Goal: Task Accomplishment & Management: Manage account settings

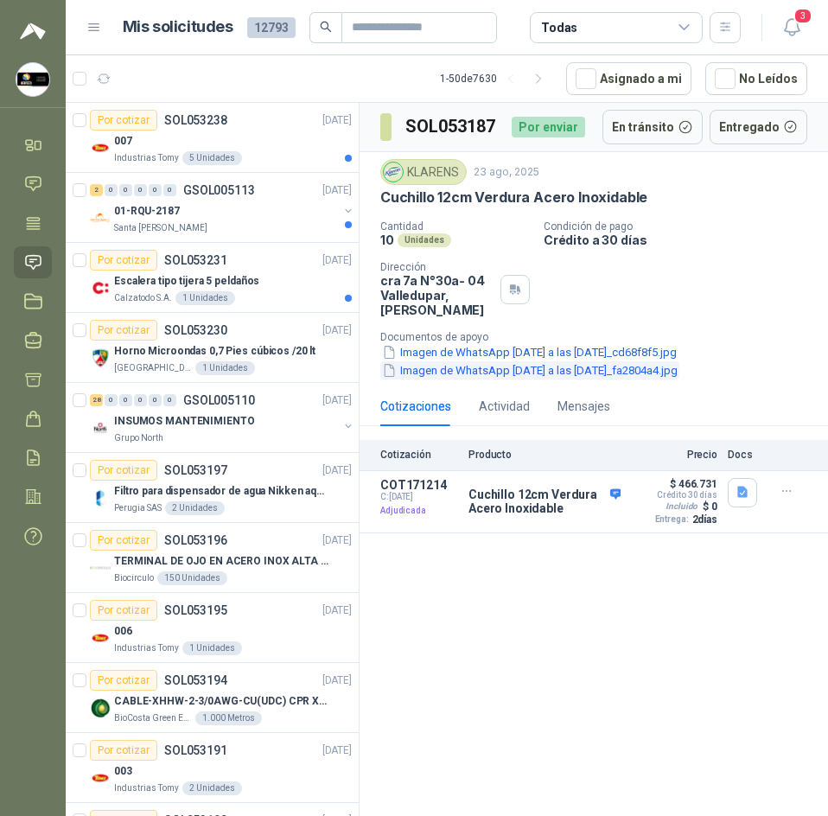
click at [515, 361] on button "Imagen de WhatsApp [DATE] a las [DATE]_fa2804a4.jpg" at bounding box center [530, 370] width 299 height 18
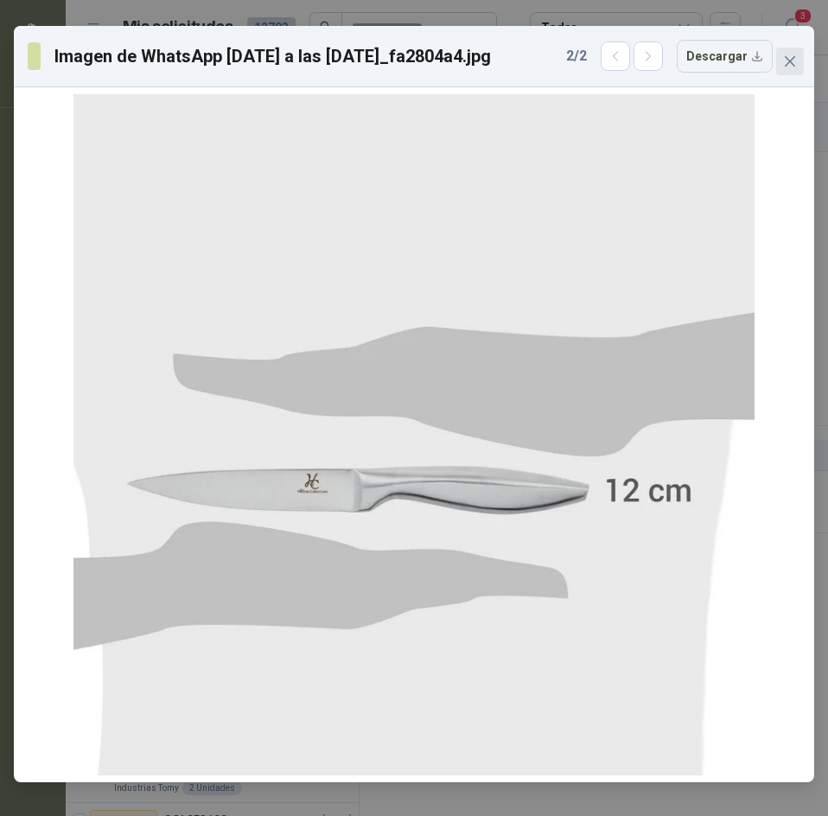
click at [796, 72] on button "Close" at bounding box center [791, 62] width 28 height 28
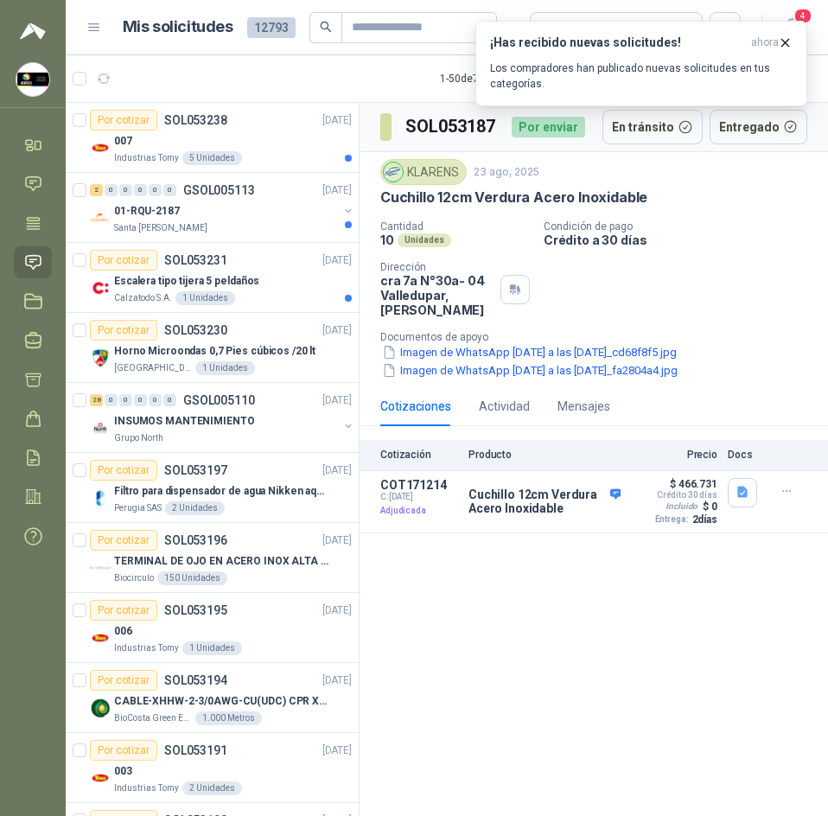
click at [227, 54] on header "Mis solicitudes 12793 Todas 4" at bounding box center [447, 27] width 763 height 55
click at [270, 148] on div "007" at bounding box center [233, 141] width 238 height 21
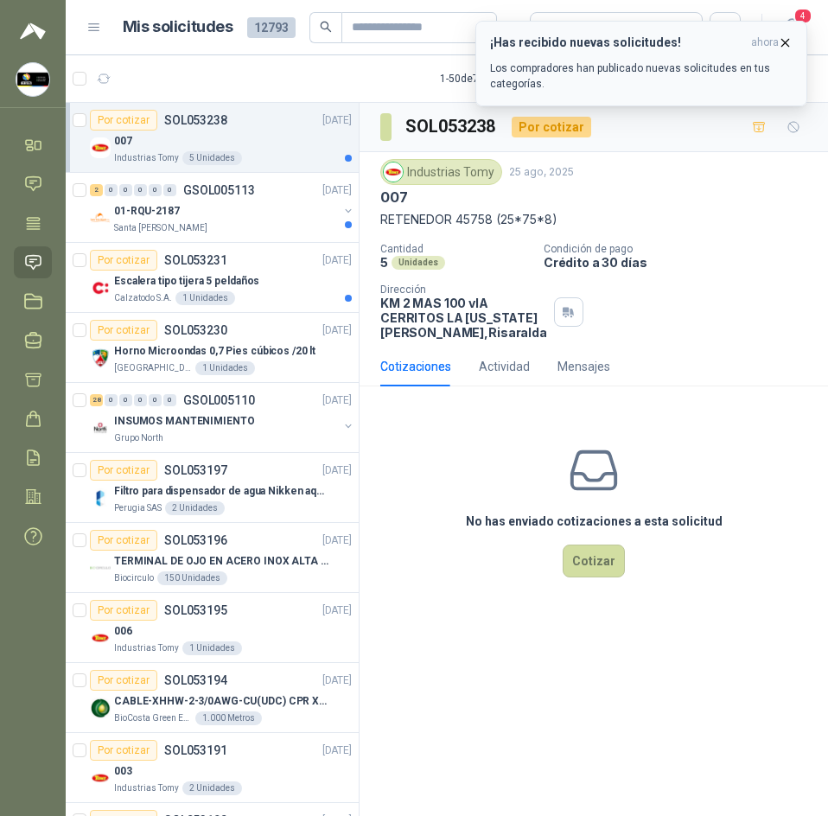
click at [789, 47] on icon "button" at bounding box center [785, 42] width 15 height 15
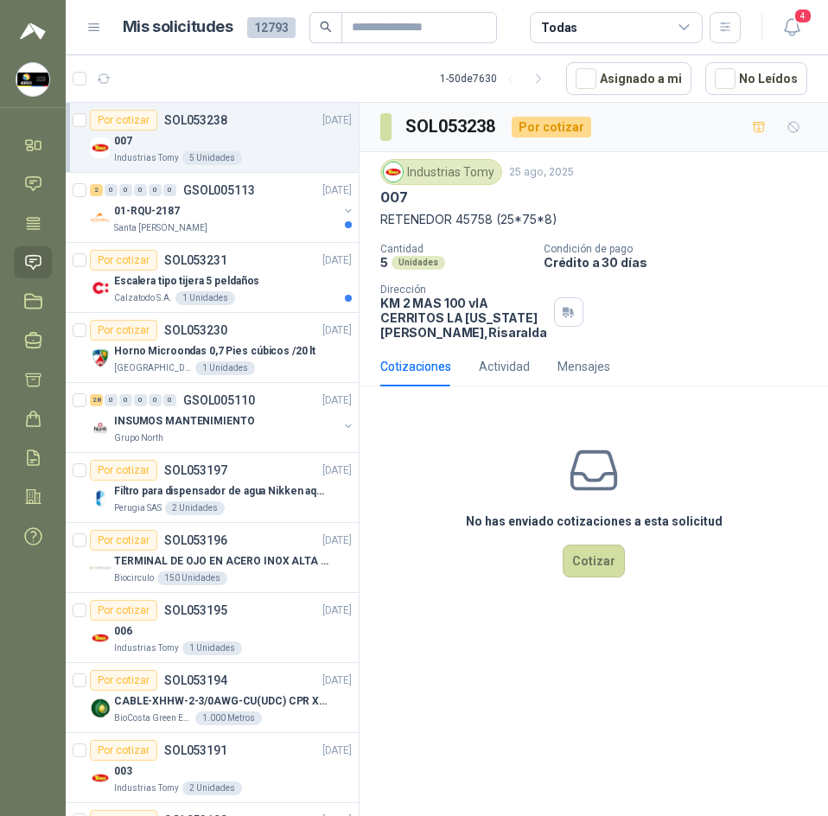
click at [449, 219] on p "RETENEDOR 45758 (25*75*8)" at bounding box center [594, 219] width 427 height 19
click at [210, 232] on div "Santa [PERSON_NAME]" at bounding box center [226, 228] width 224 height 14
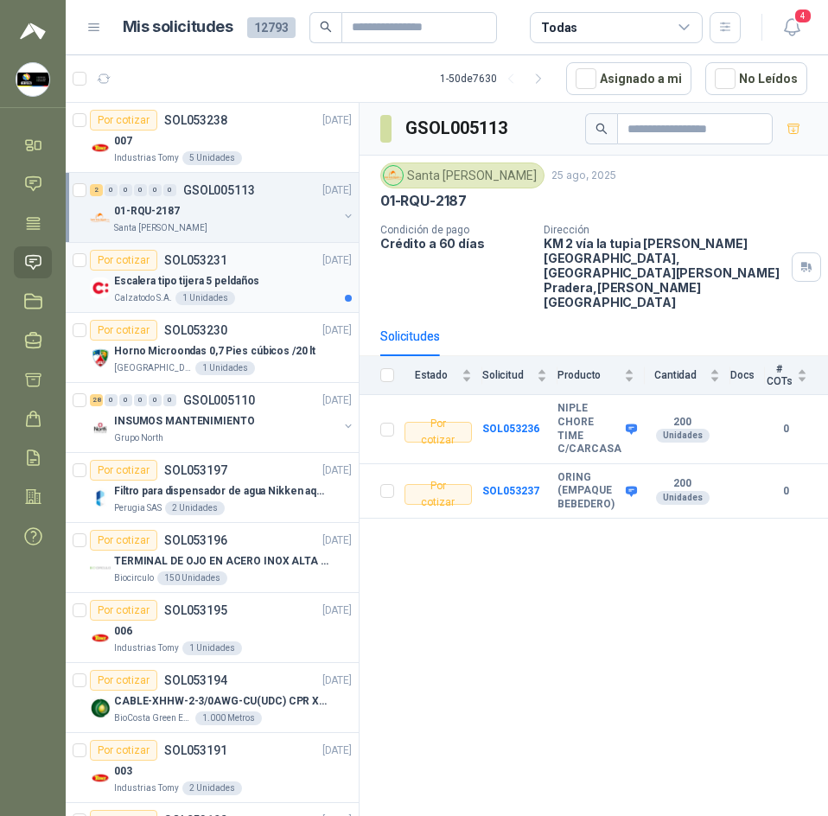
click at [288, 282] on div "Escalera tipo tijera 5 peldaños" at bounding box center [233, 281] width 238 height 21
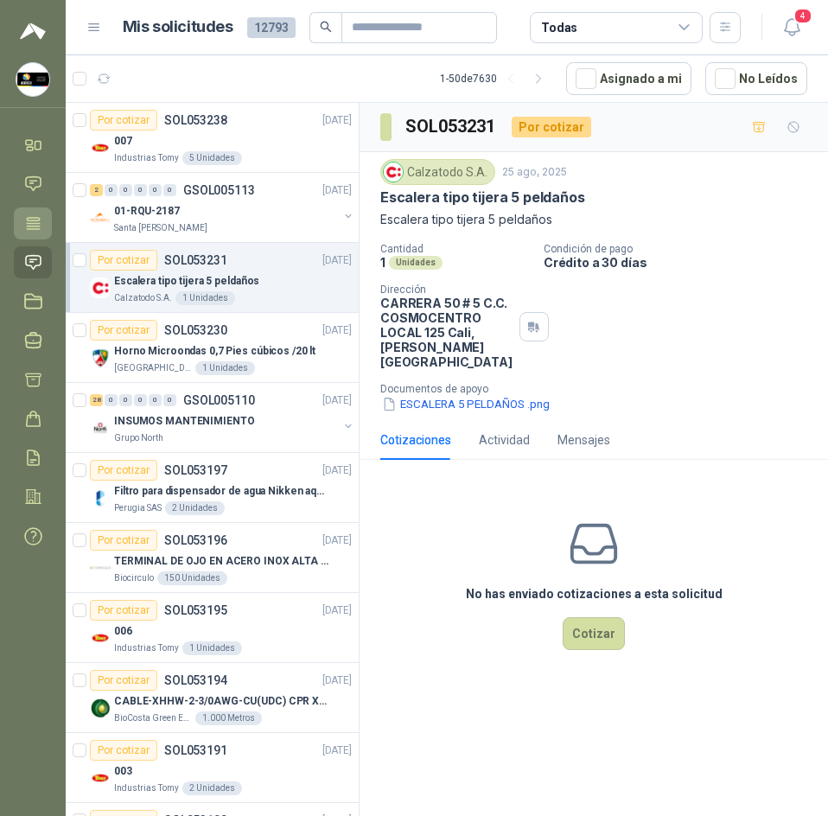
click at [27, 221] on icon at bounding box center [33, 223] width 18 height 18
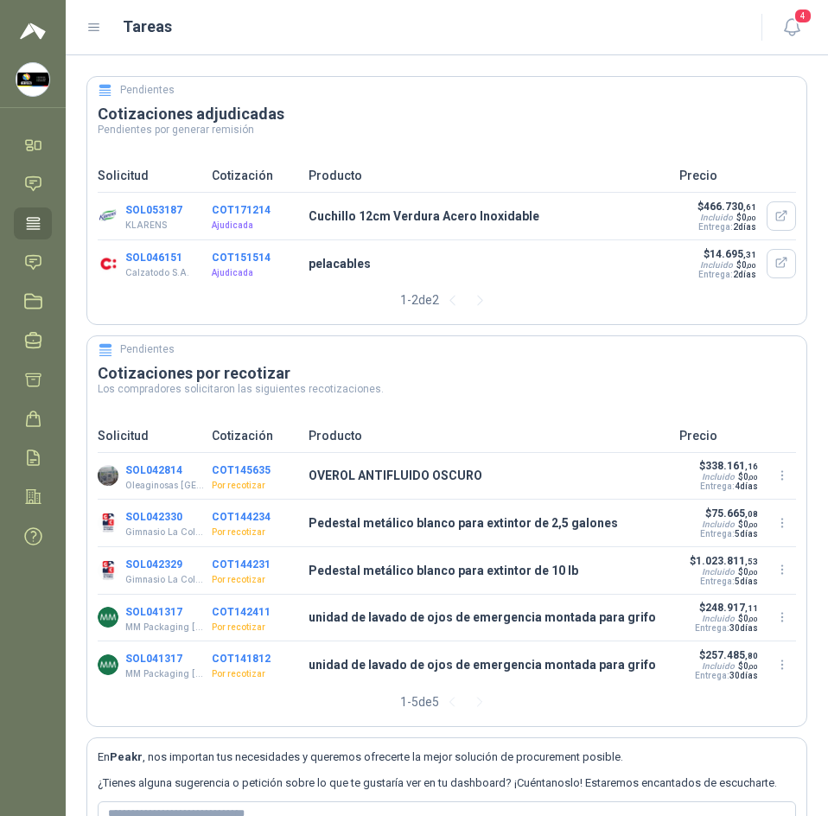
click at [246, 276] on p "Ajudicada" at bounding box center [255, 273] width 86 height 14
click at [232, 253] on button "COT151514" at bounding box center [241, 258] width 59 height 12
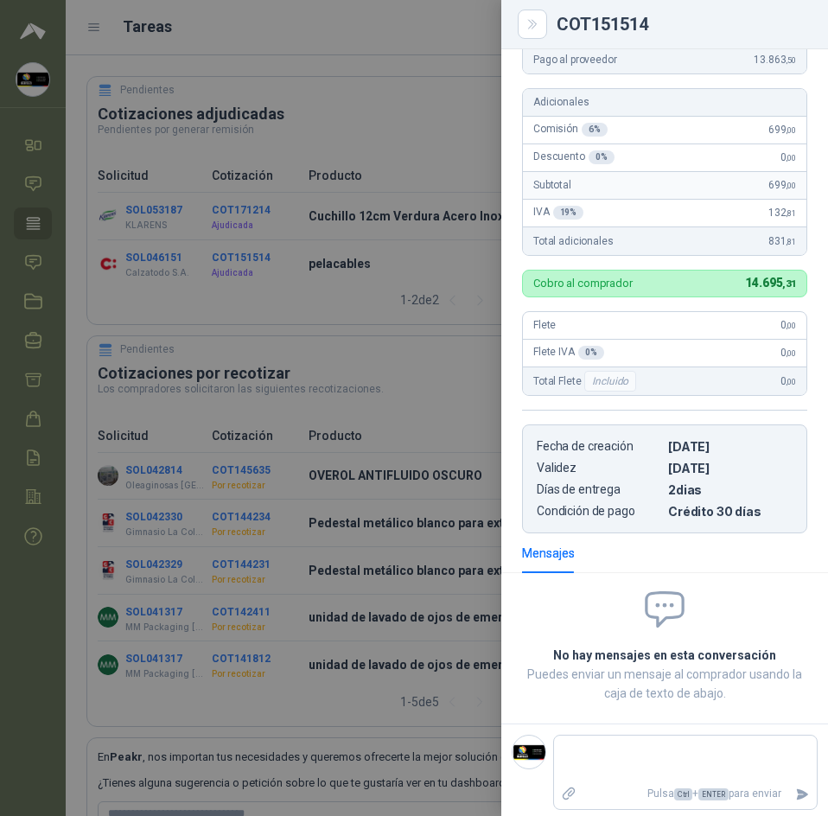
scroll to position [299, 0]
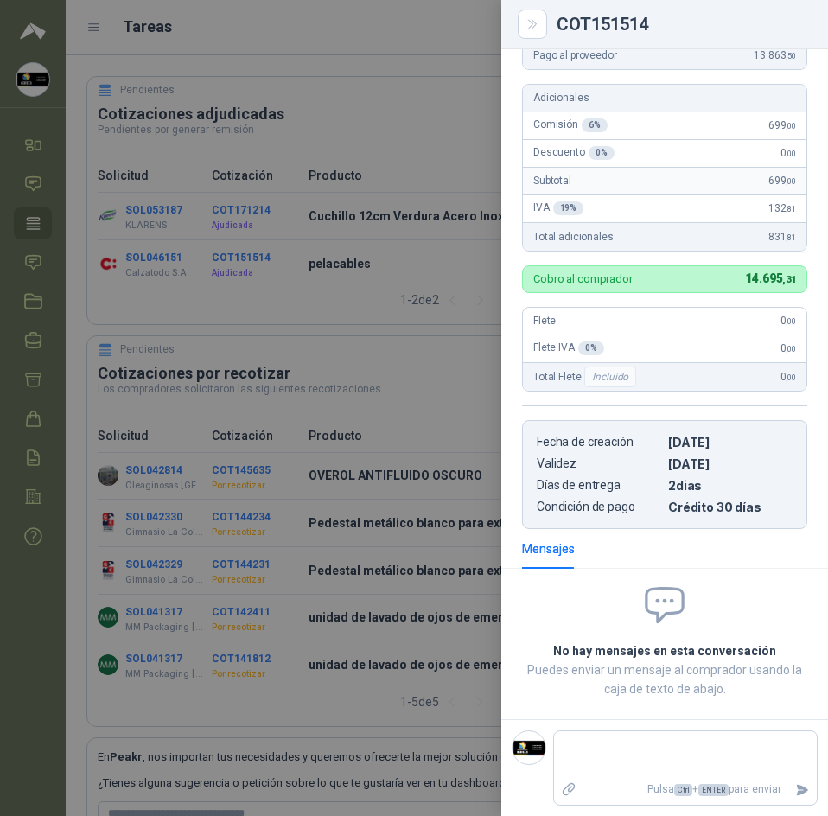
click at [288, 267] on div at bounding box center [414, 408] width 828 height 816
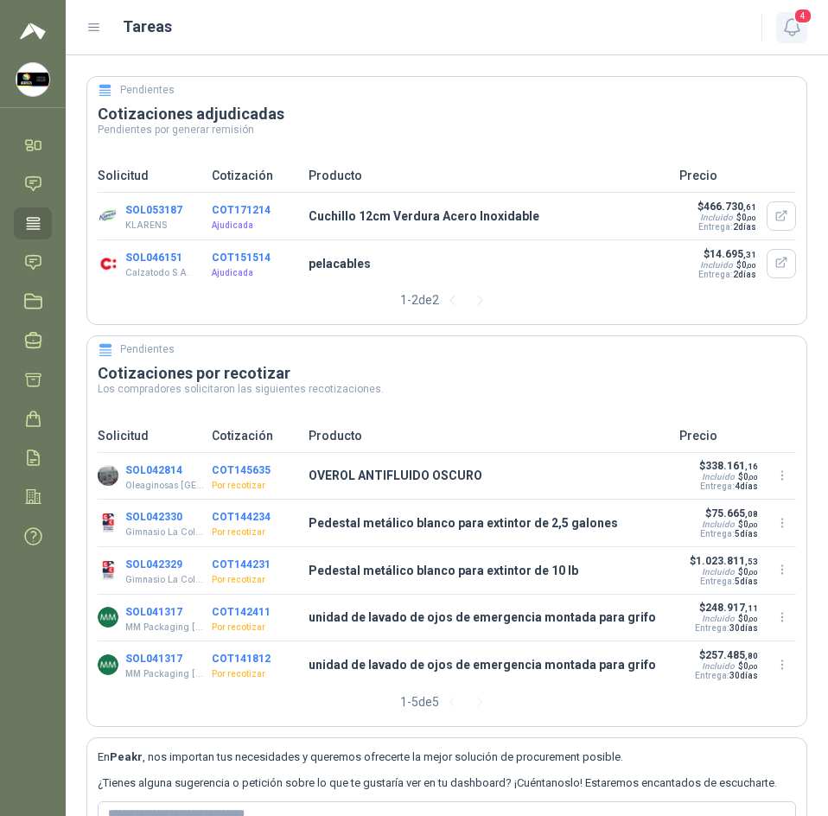
click at [804, 29] on button "4" at bounding box center [792, 27] width 31 height 31
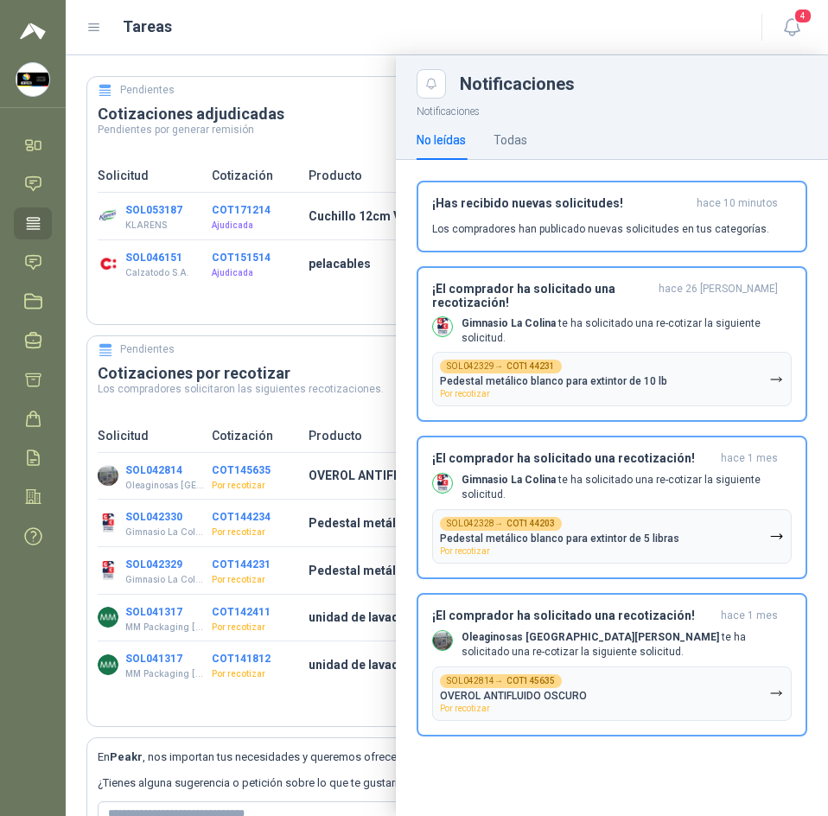
click at [256, 90] on div at bounding box center [447, 435] width 763 height 761
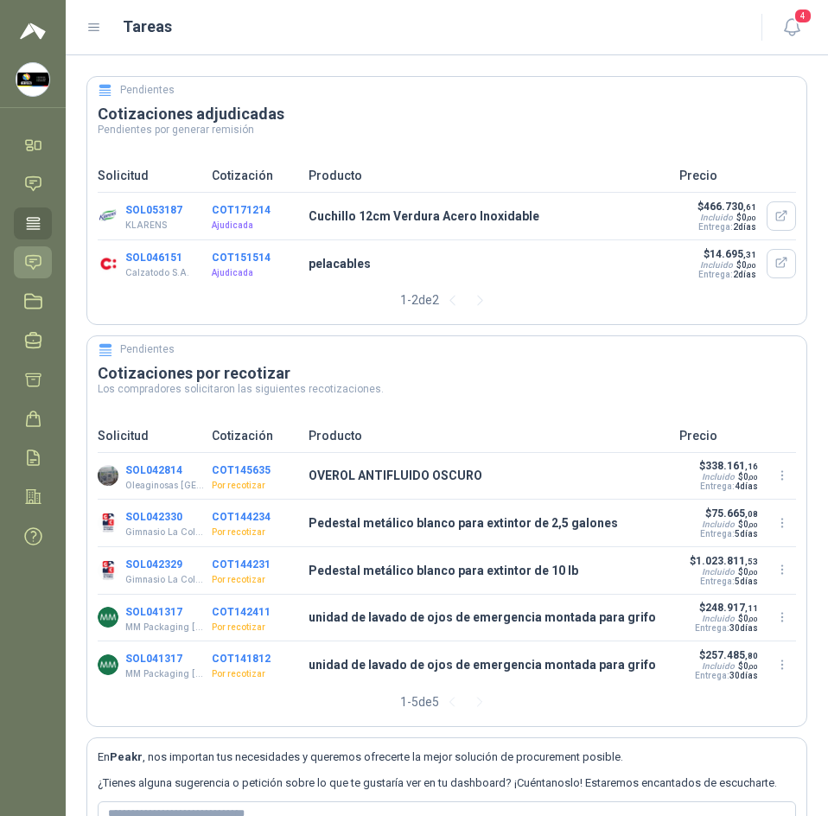
click at [27, 257] on icon at bounding box center [33, 262] width 15 height 14
